Goal: Navigation & Orientation: Find specific page/section

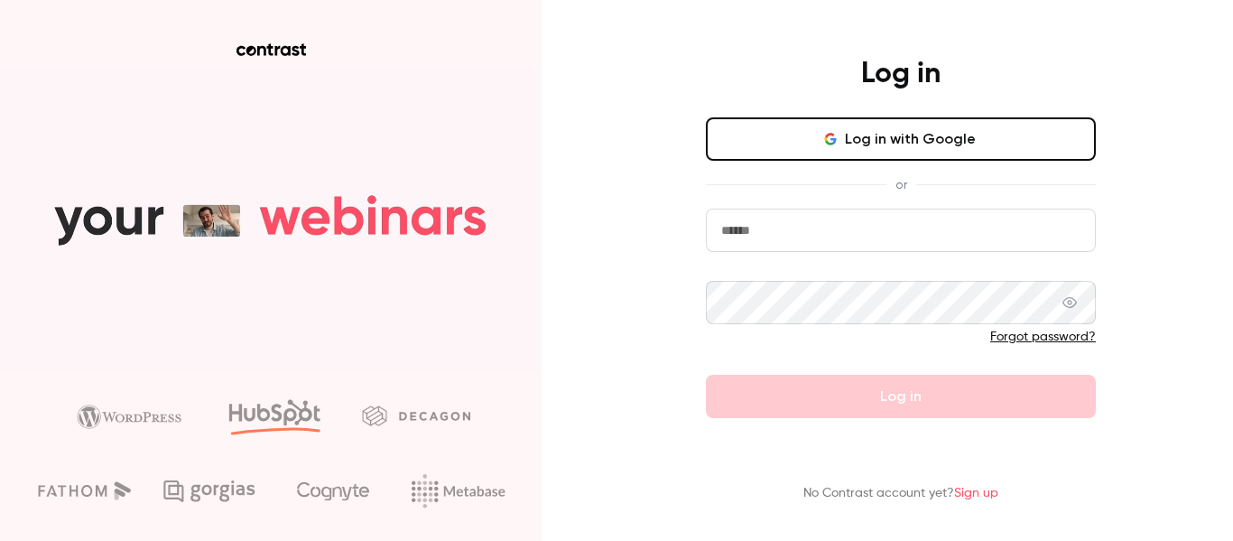
click at [823, 131] on button "Log in with Google" at bounding box center [901, 138] width 390 height 43
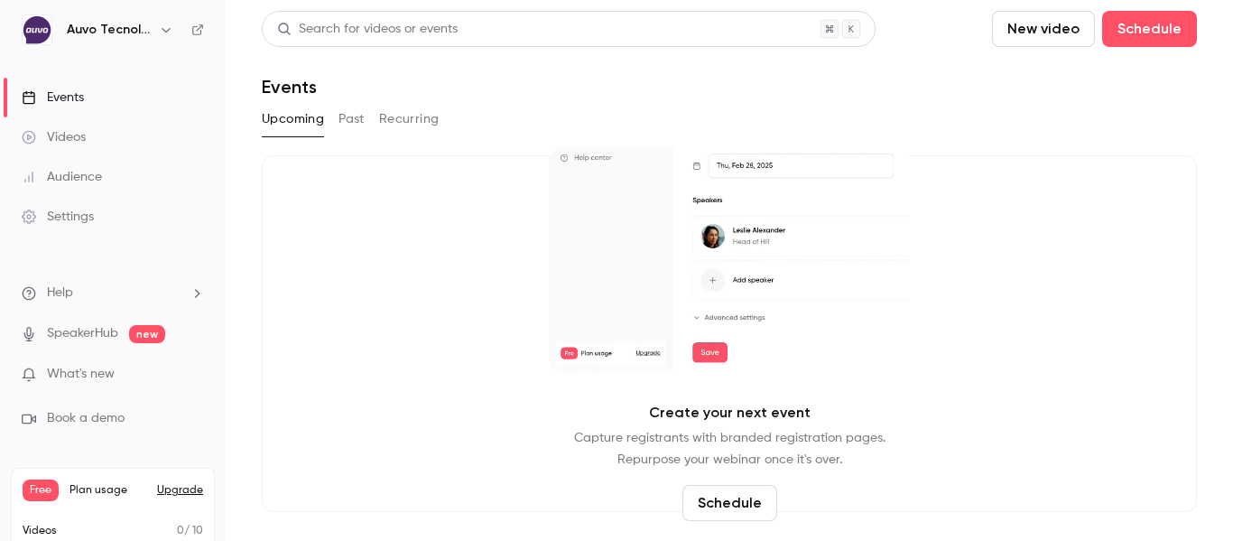
click at [119, 177] on link "Audience" at bounding box center [113, 177] width 226 height 40
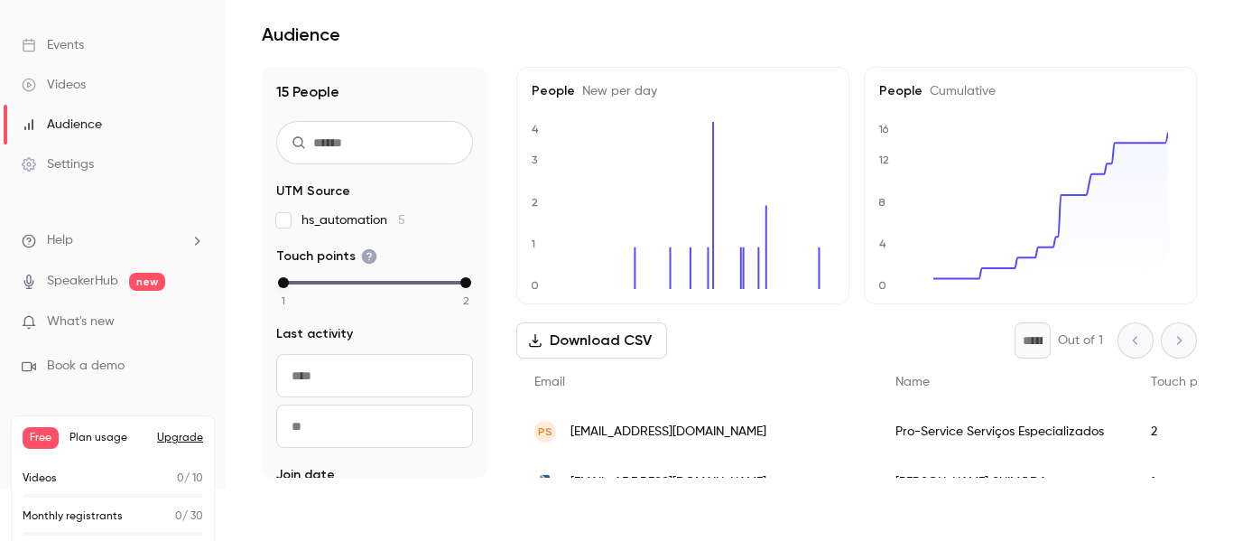
scroll to position [80, 0]
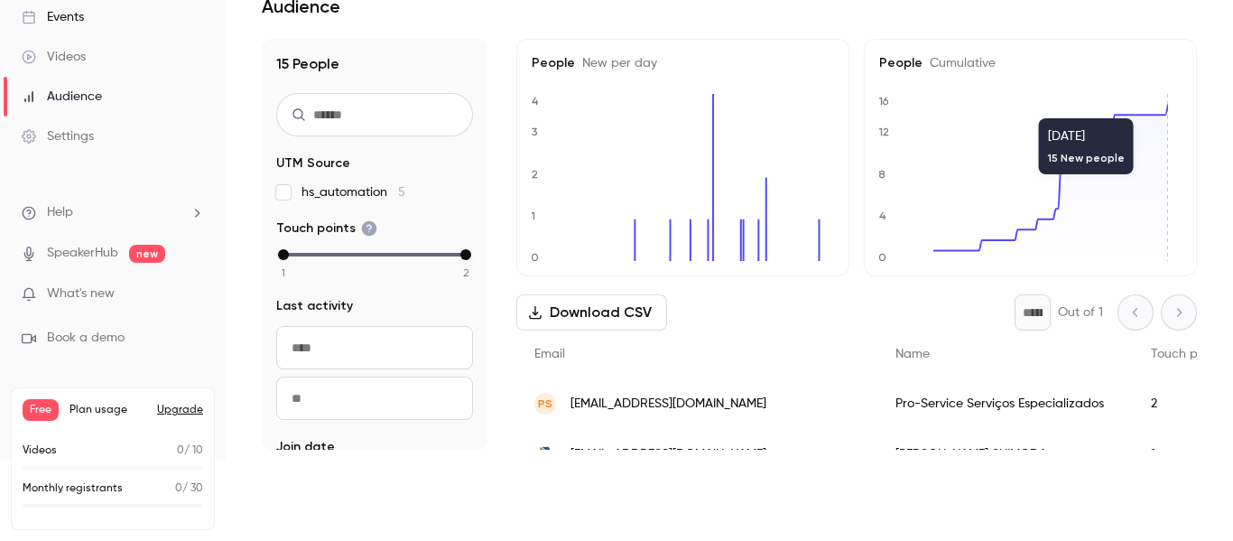
click at [1154, 110] on icon at bounding box center [1051, 178] width 235 height 146
click at [95, 253] on link "SpeakerHub" at bounding box center [82, 253] width 71 height 19
click at [140, 291] on p "What's new" at bounding box center [98, 293] width 153 height 19
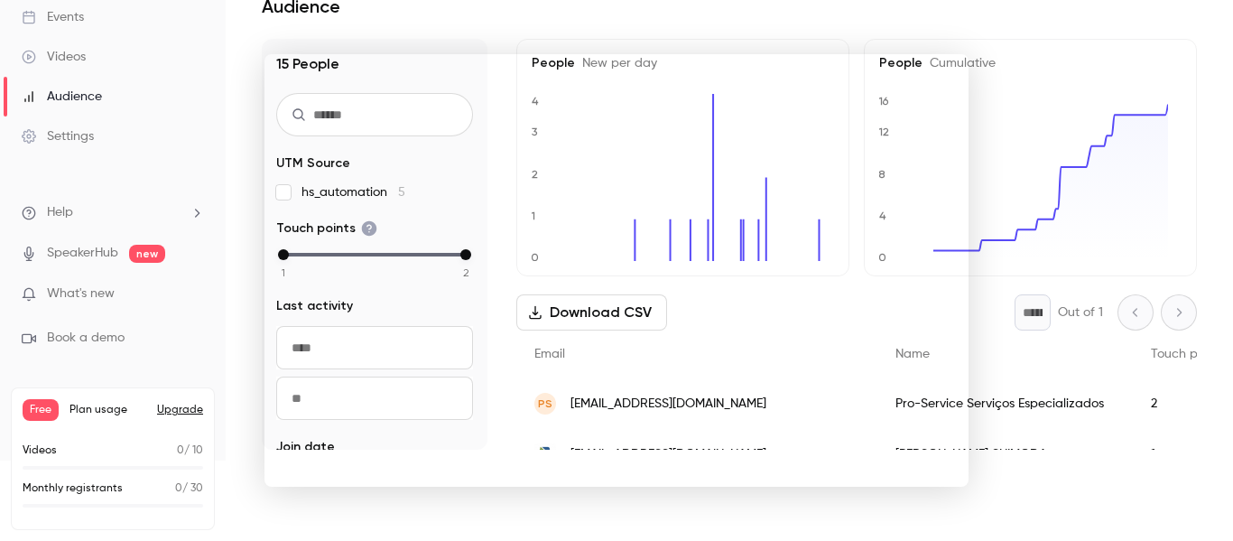
click at [1050, 308] on div at bounding box center [616, 270] width 1233 height 541
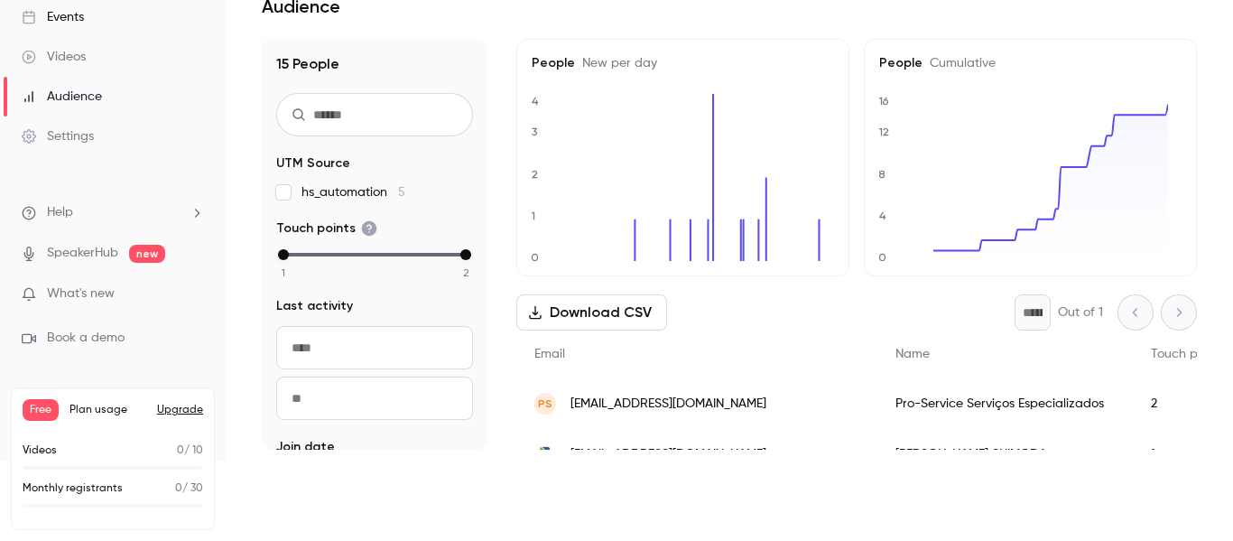
scroll to position [0, 0]
